Goal: Transaction & Acquisition: Subscribe to service/newsletter

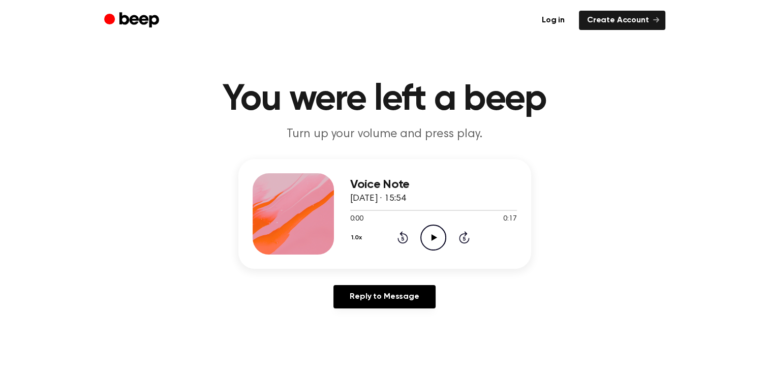
click at [434, 236] on icon at bounding box center [435, 237] width 6 height 7
click at [369, 210] on div at bounding box center [433, 210] width 167 height 8
click at [437, 236] on icon "Play Audio" at bounding box center [433, 238] width 26 height 26
click at [614, 23] on link "Create Account" at bounding box center [622, 20] width 86 height 19
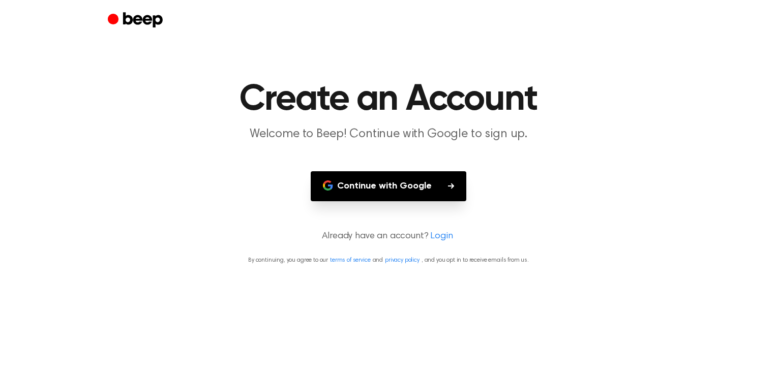
click at [411, 184] on button "Continue with Google" at bounding box center [389, 186] width 156 height 30
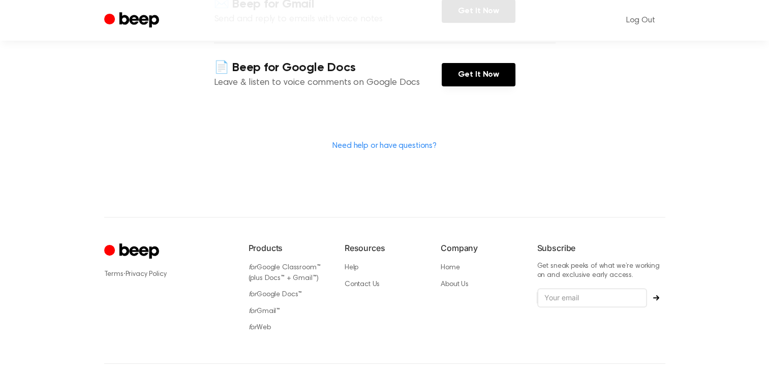
scroll to position [285, 0]
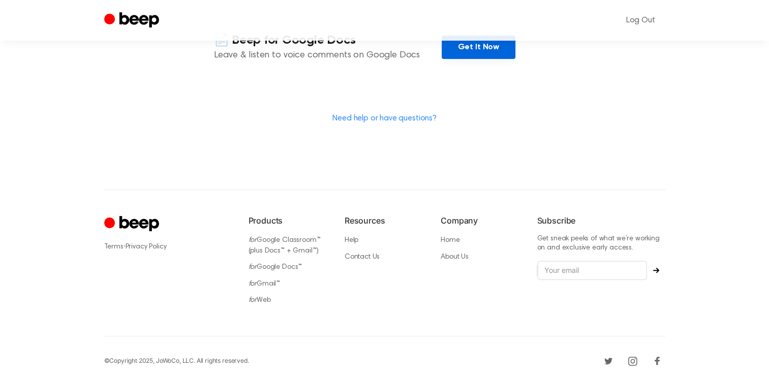
click at [490, 41] on link "Get It Now" at bounding box center [479, 47] width 74 height 23
click at [464, 53] on link "Get It Now" at bounding box center [479, 47] width 74 height 23
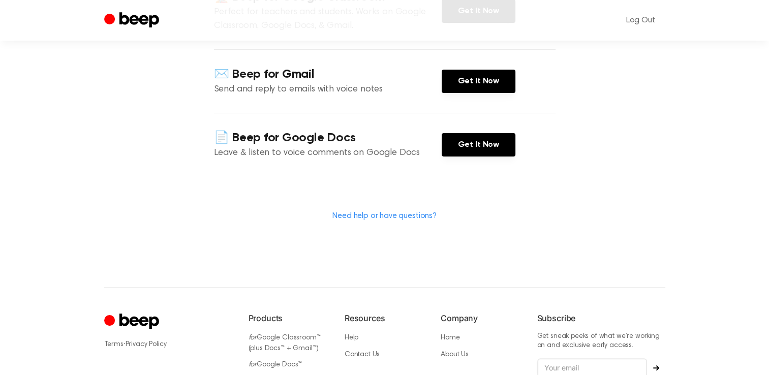
scroll to position [187, 0]
click at [492, 155] on link "Get It Now" at bounding box center [479, 144] width 74 height 23
